Goal: Check status: Check status

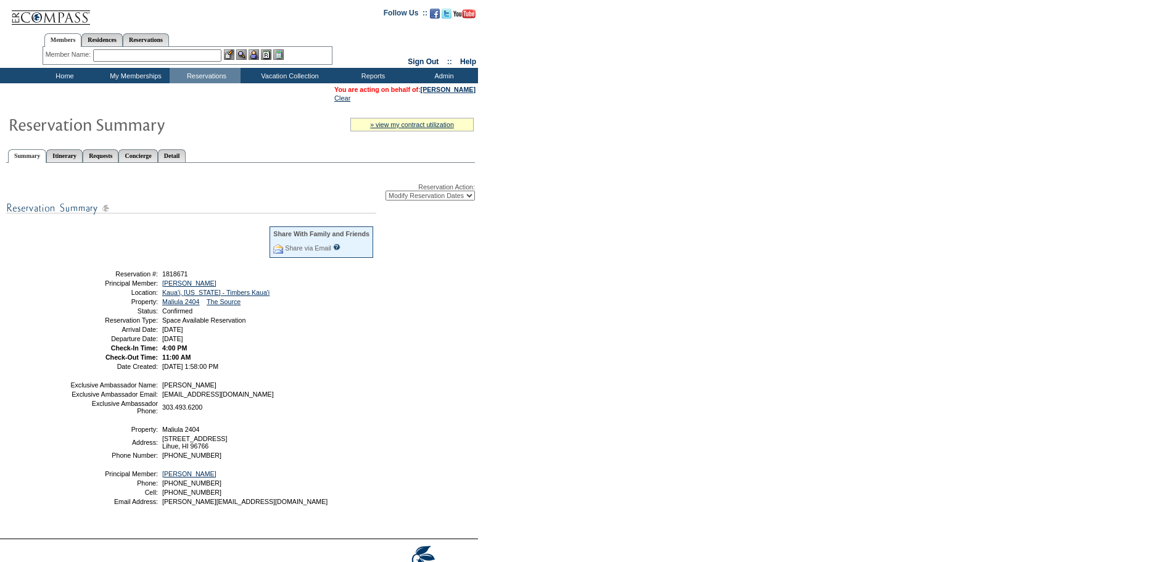
select select "ChangeDates"
click at [462, 90] on link "[PERSON_NAME]" at bounding box center [448, 89] width 55 height 7
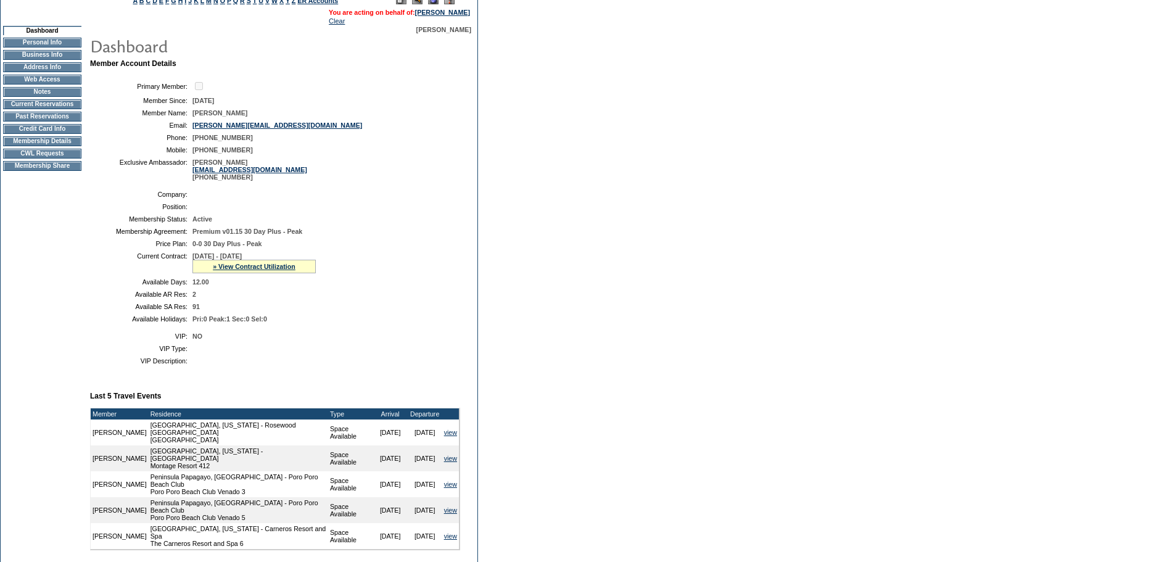
scroll to position [62, 0]
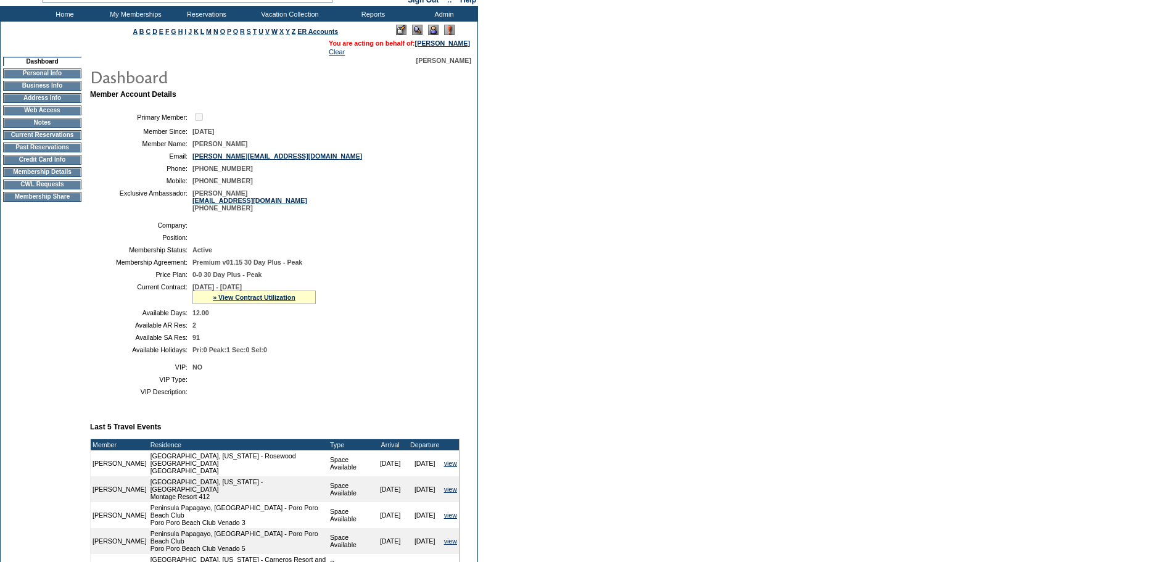
click at [56, 140] on td "Current Reservations" at bounding box center [42, 135] width 78 height 10
